Goal: Task Accomplishment & Management: Manage account settings

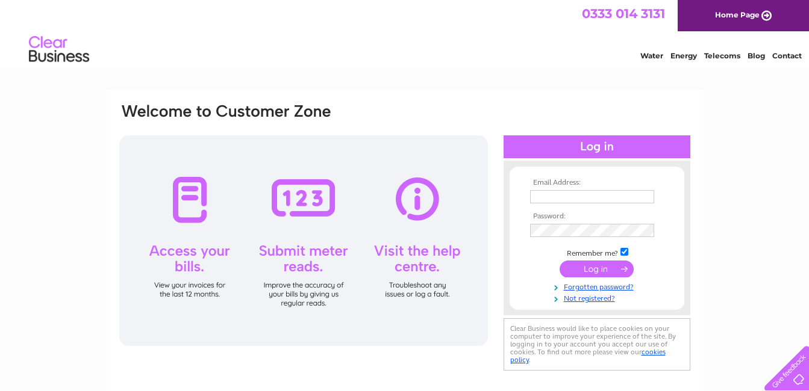
click at [576, 197] on input "text" at bounding box center [592, 196] width 124 height 13
type input "[EMAIL_ADDRESS][DOMAIN_NAME]"
click at [597, 272] on input "submit" at bounding box center [596, 269] width 74 height 17
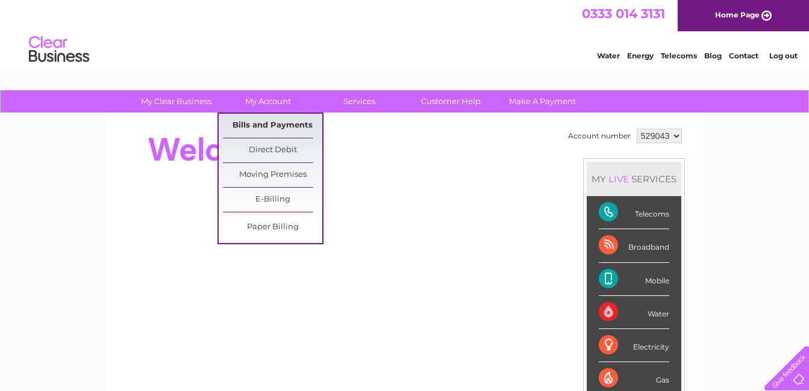
click at [263, 125] on link "Bills and Payments" at bounding box center [272, 126] width 99 height 24
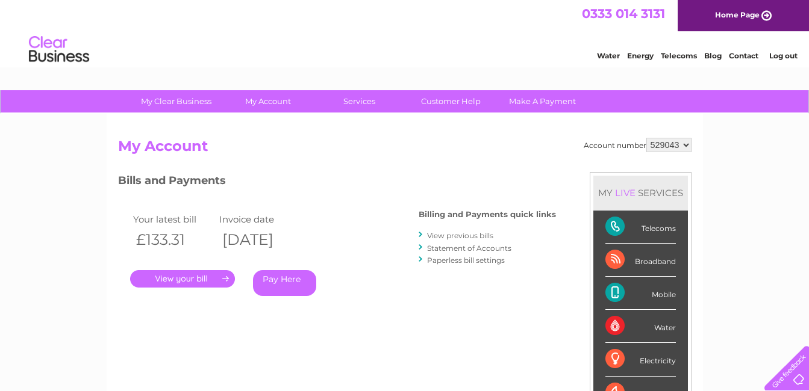
click at [199, 278] on link "." at bounding box center [182, 278] width 105 height 17
